Goal: Task Accomplishment & Management: Use online tool/utility

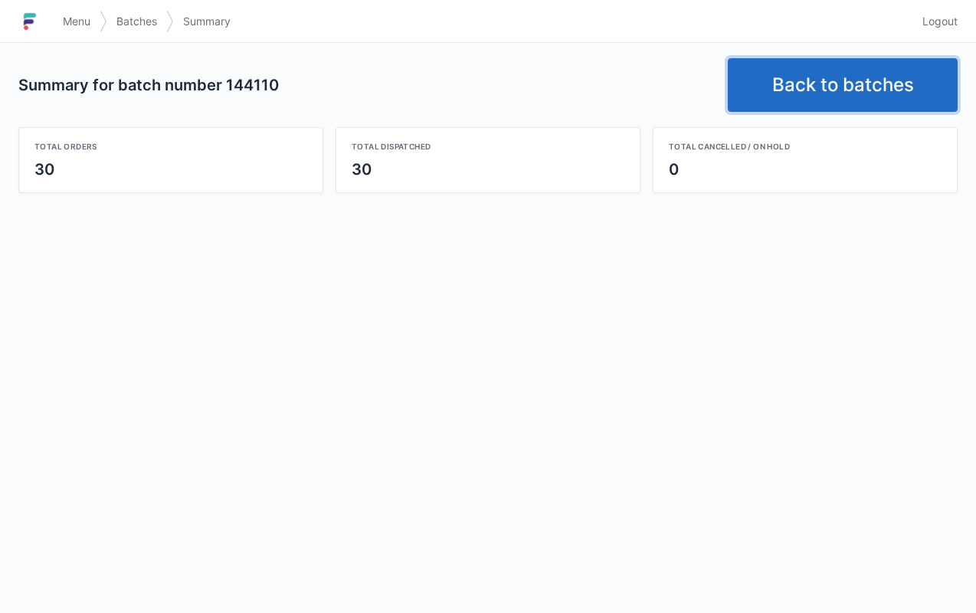
click at [841, 96] on link "Back to batches" at bounding box center [843, 85] width 230 height 54
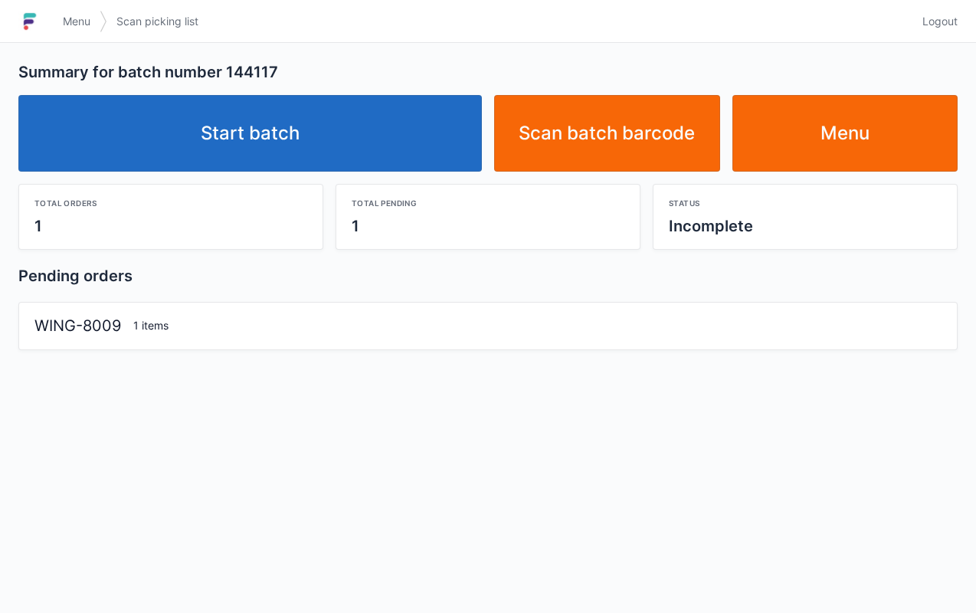
click at [346, 149] on link "Start batch" at bounding box center [250, 133] width 464 height 77
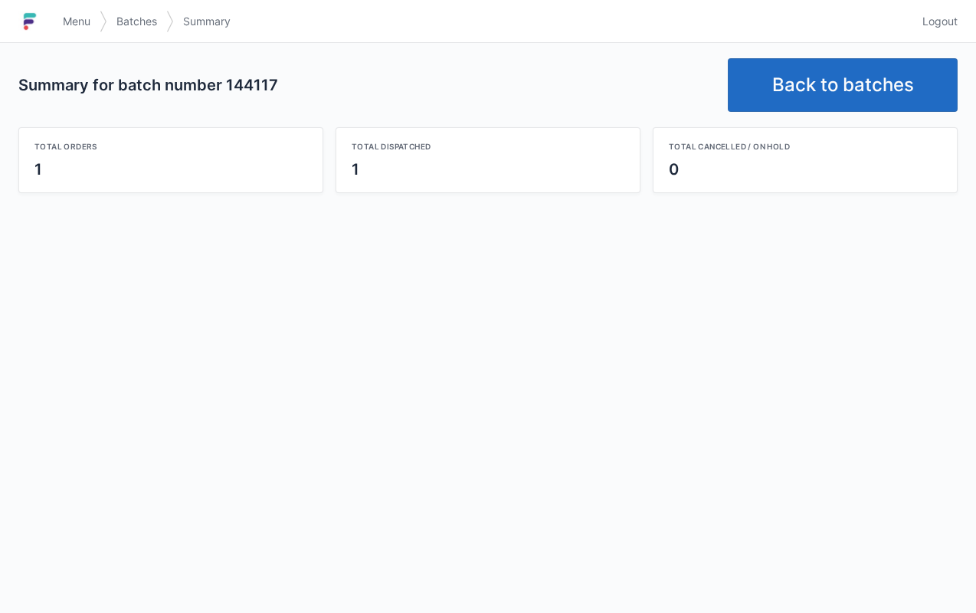
click at [792, 89] on link "Back to batches" at bounding box center [843, 85] width 230 height 54
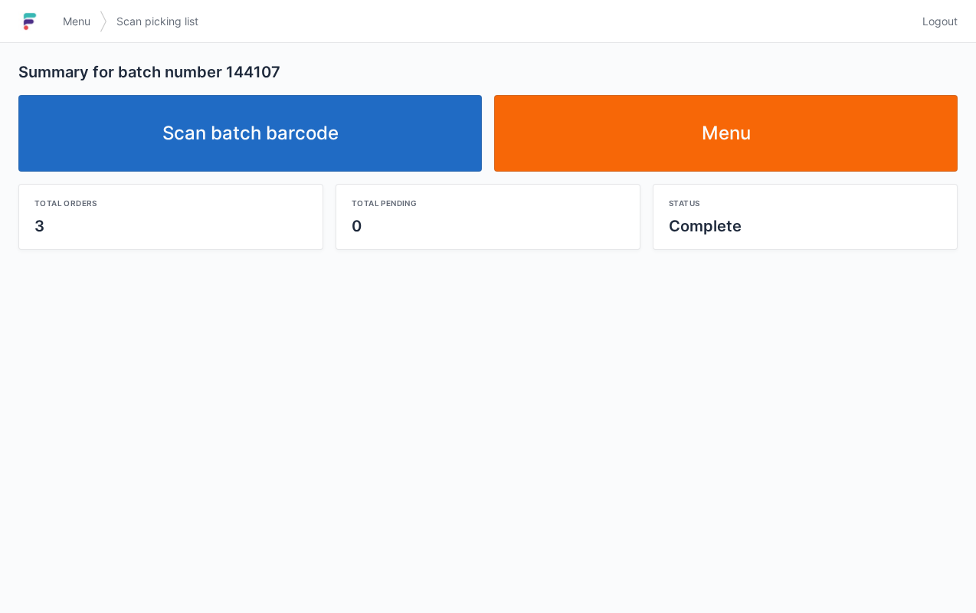
click at [329, 122] on link "Scan batch barcode" at bounding box center [250, 133] width 464 height 77
click at [288, 134] on link "Scan batch barcode" at bounding box center [250, 133] width 464 height 77
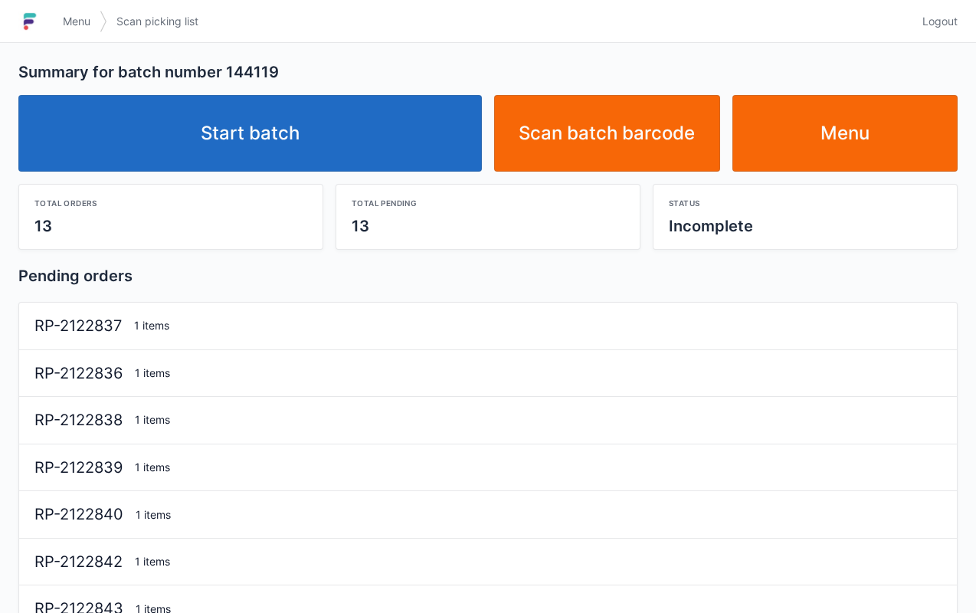
click at [342, 145] on link "Start batch" at bounding box center [250, 133] width 464 height 77
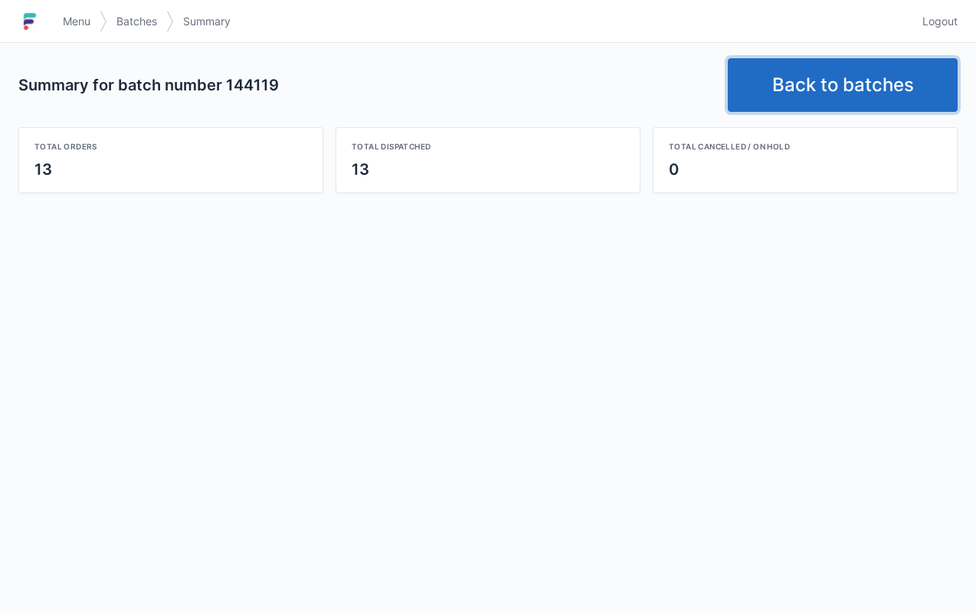
click at [818, 67] on link "Back to batches" at bounding box center [843, 85] width 230 height 54
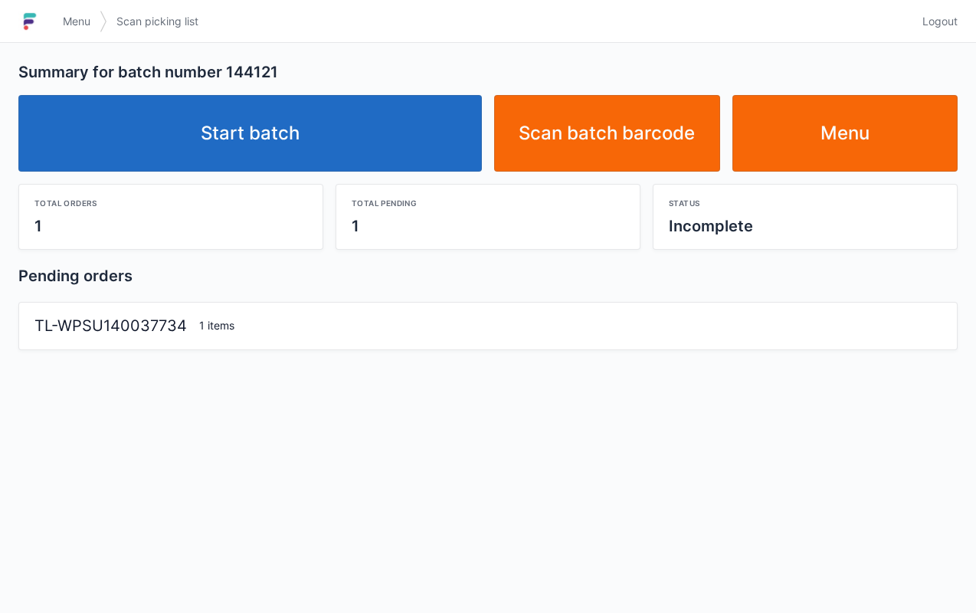
click at [234, 146] on link "Start batch" at bounding box center [250, 133] width 464 height 77
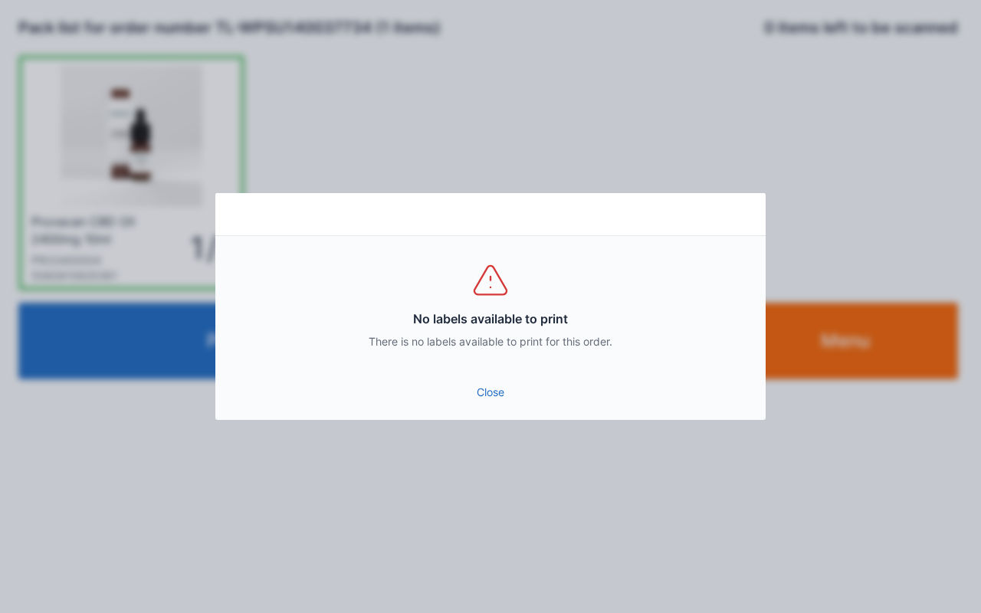
click at [481, 383] on link "Close" at bounding box center [491, 393] width 526 height 28
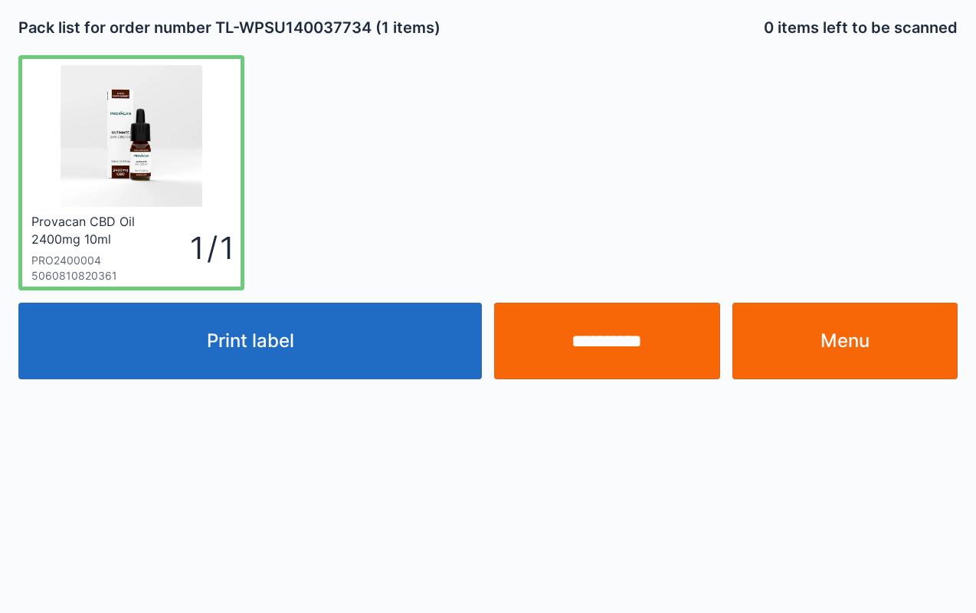
click at [919, 352] on link "Menu" at bounding box center [846, 341] width 226 height 77
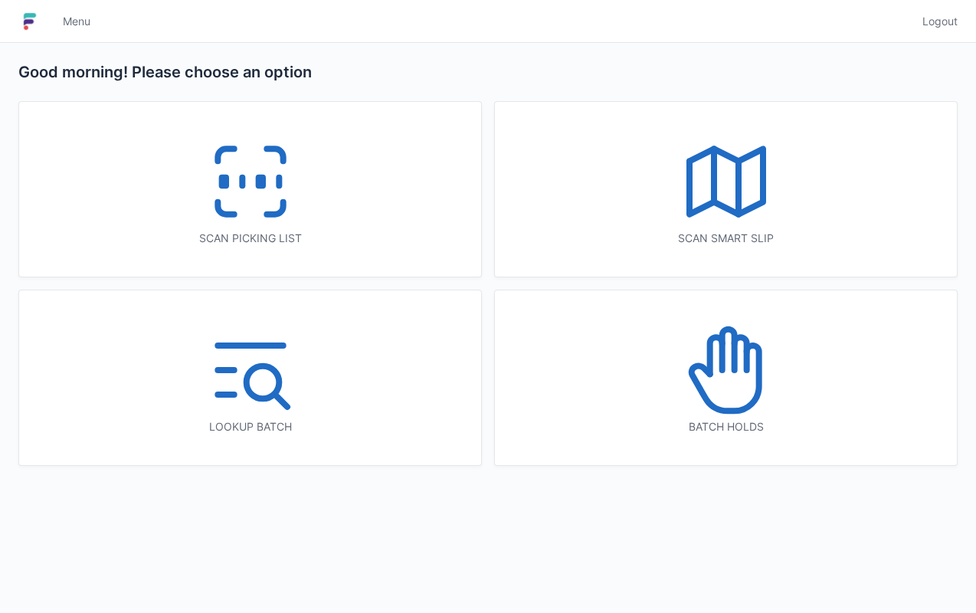
click at [296, 204] on icon at bounding box center [251, 182] width 98 height 98
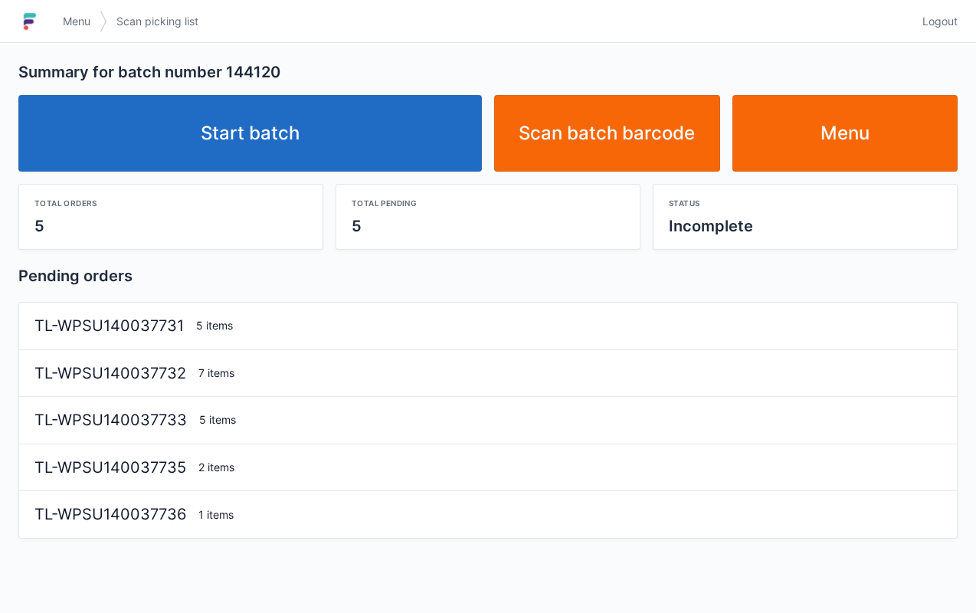
click at [326, 127] on link "Start batch" at bounding box center [250, 133] width 464 height 77
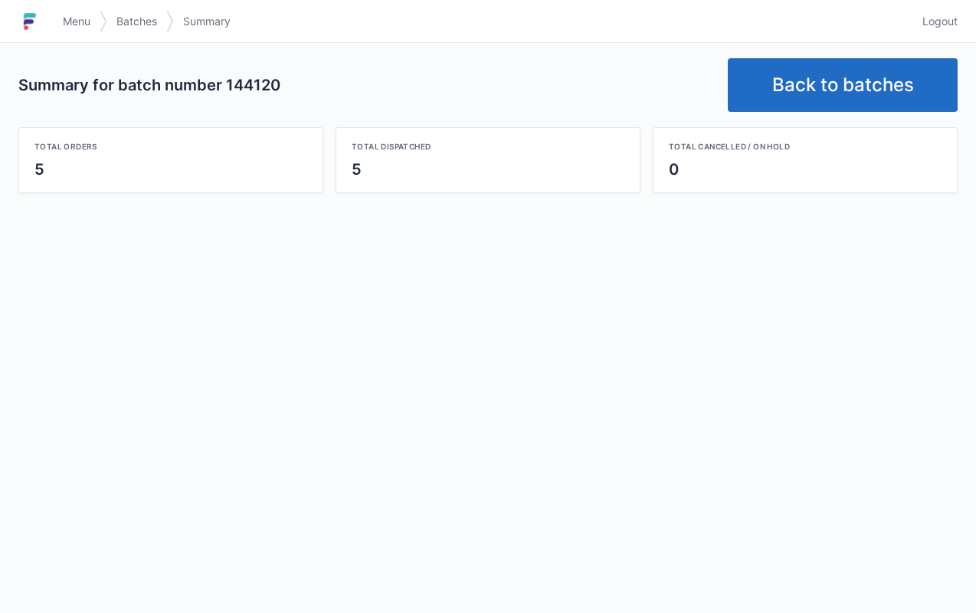
click at [810, 73] on link "Back to batches" at bounding box center [843, 85] width 230 height 54
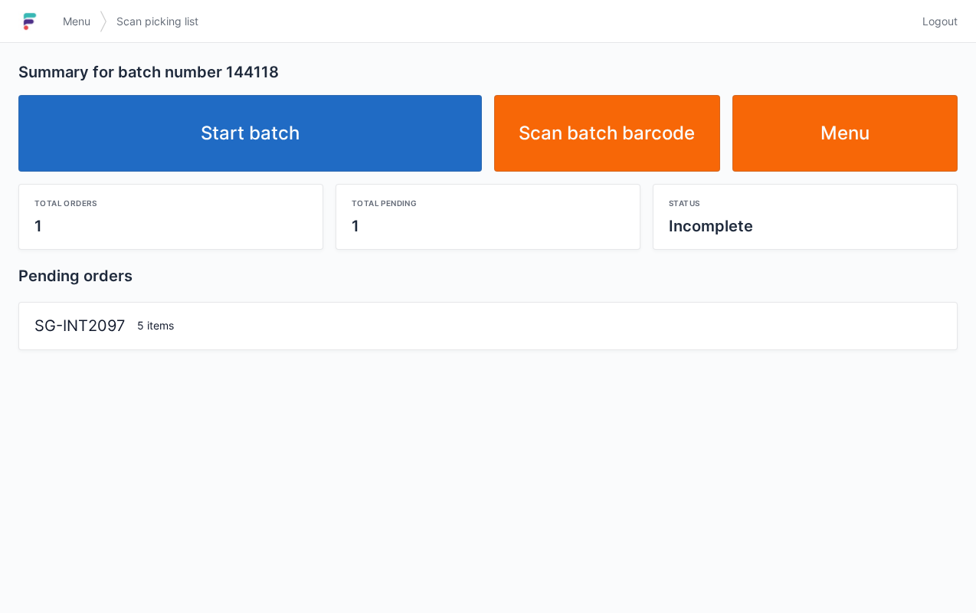
click at [234, 137] on link "Start batch" at bounding box center [250, 133] width 464 height 77
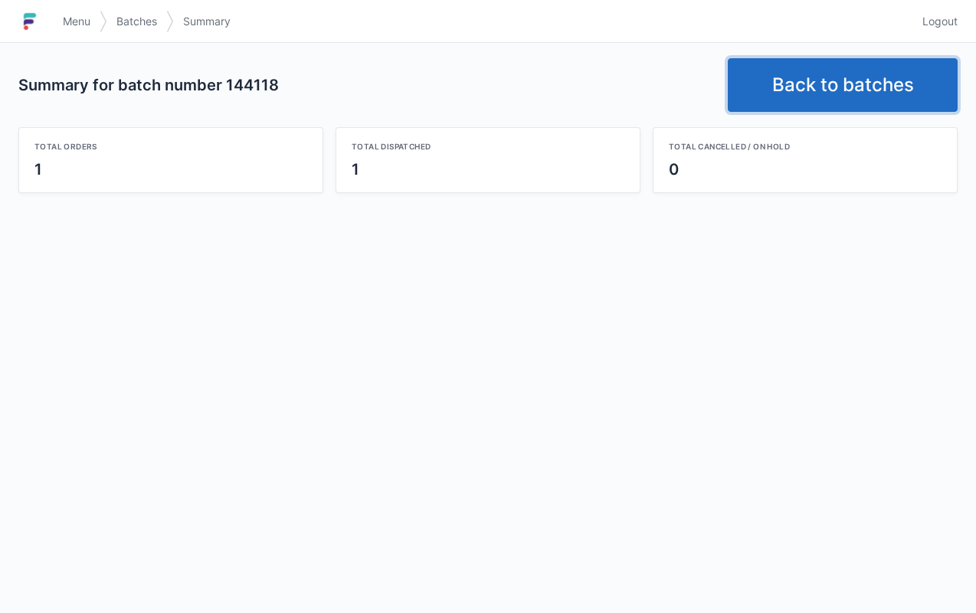
click at [811, 67] on link "Back to batches" at bounding box center [843, 85] width 230 height 54
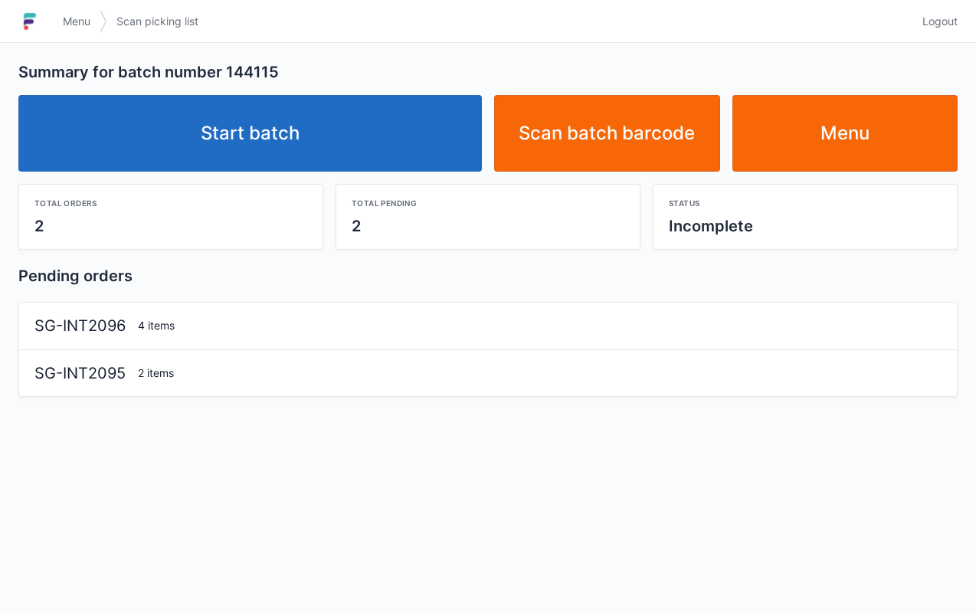
click at [274, 138] on link "Start batch" at bounding box center [250, 133] width 464 height 77
